Goal: Task Accomplishment & Management: Use online tool/utility

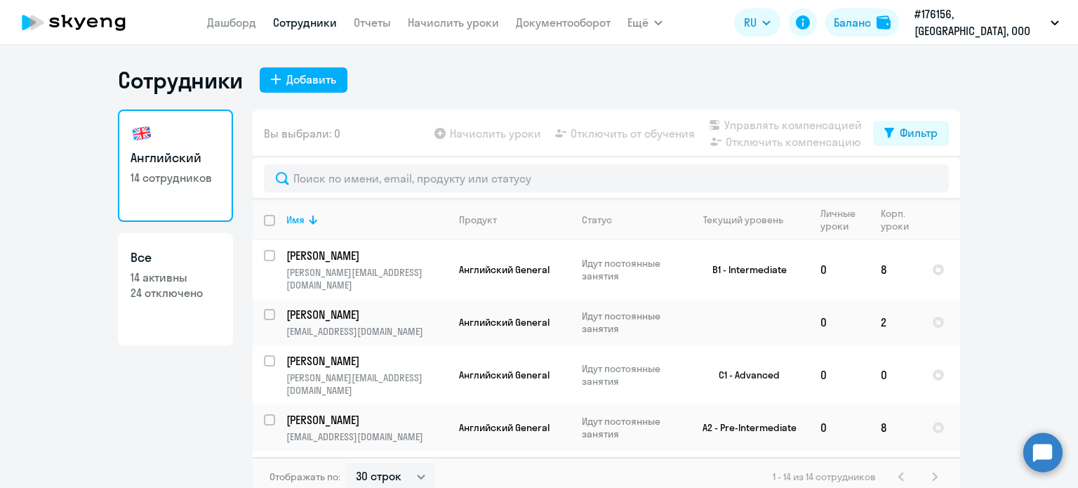
select select "30"
click at [265, 361] on input "select row 19584907" at bounding box center [278, 369] width 28 height 28
checkbox input "true"
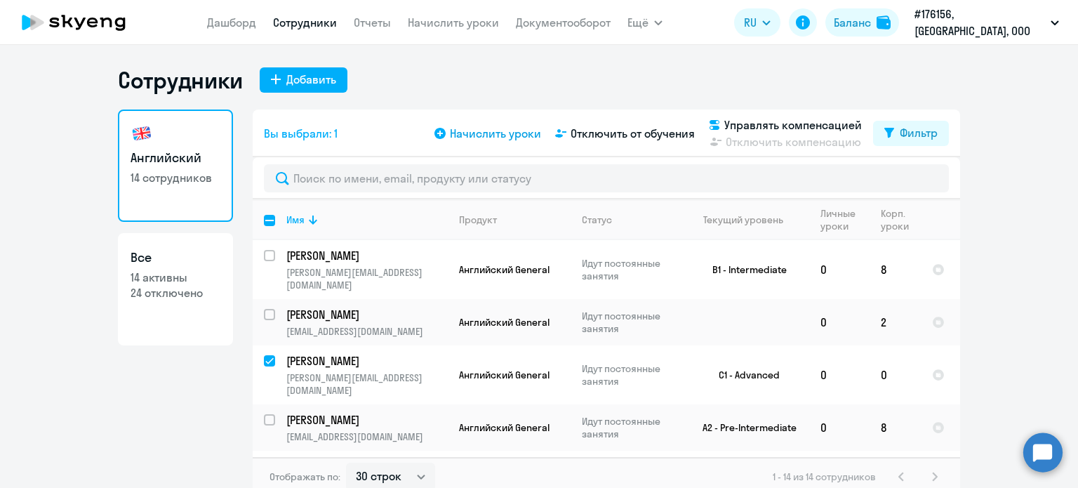
click at [463, 130] on span "Начислить уроки" at bounding box center [495, 133] width 91 height 17
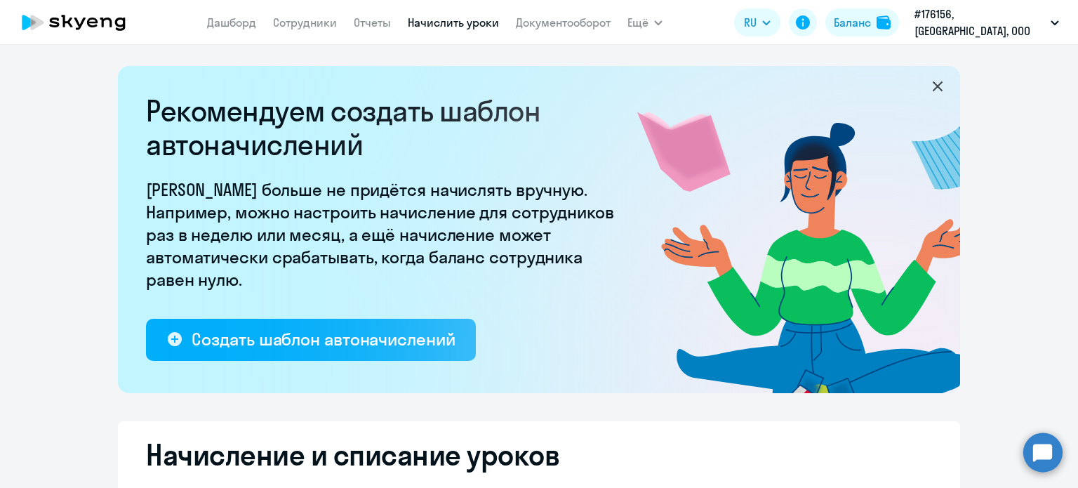
select select "10"
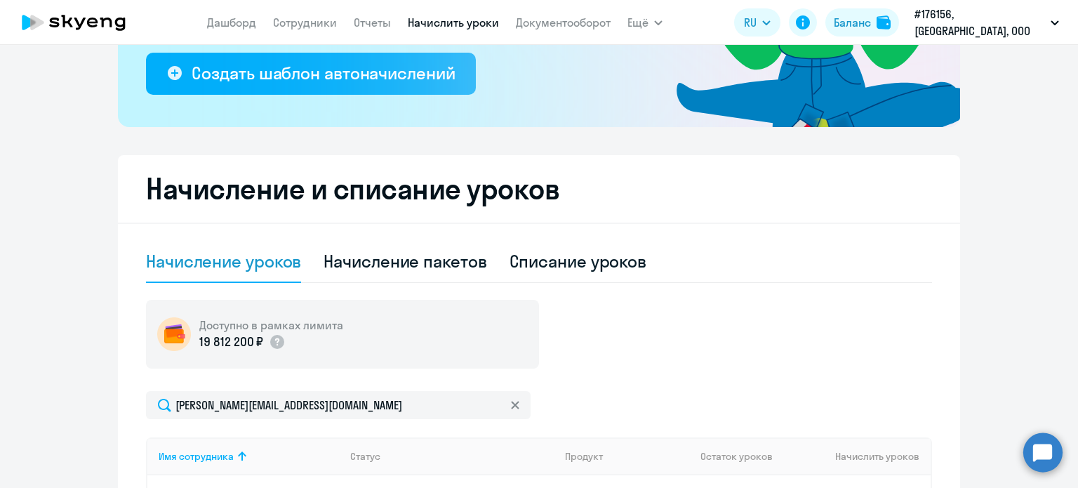
scroll to position [418, 0]
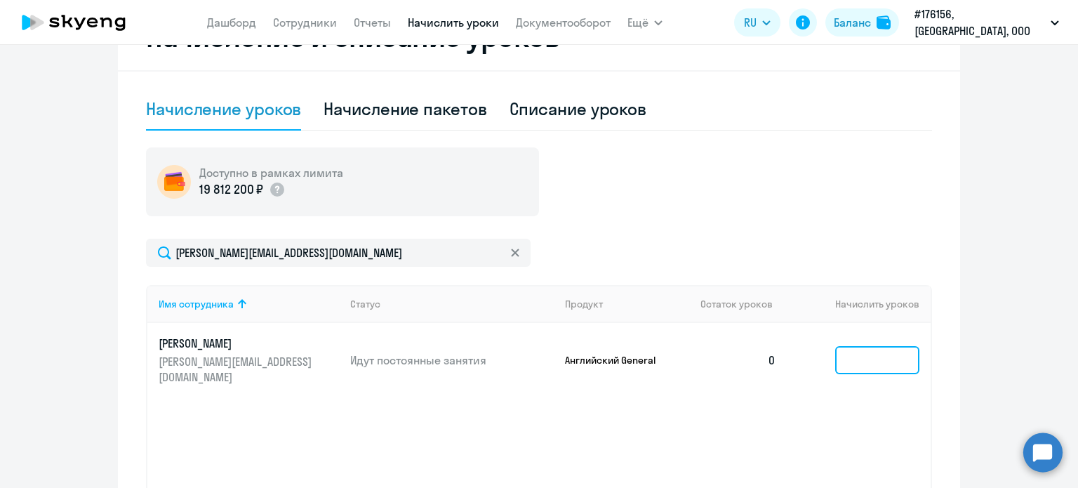
click at [870, 357] on input at bounding box center [877, 360] width 84 height 28
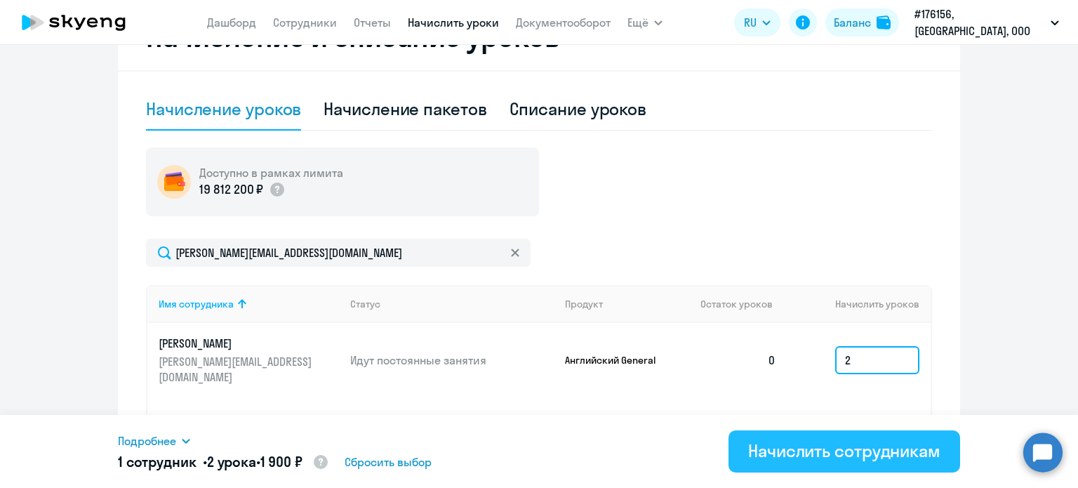
type input "2"
click at [863, 442] on div "Начислить сотрудникам" at bounding box center [844, 450] width 192 height 22
